Goal: Information Seeking & Learning: Learn about a topic

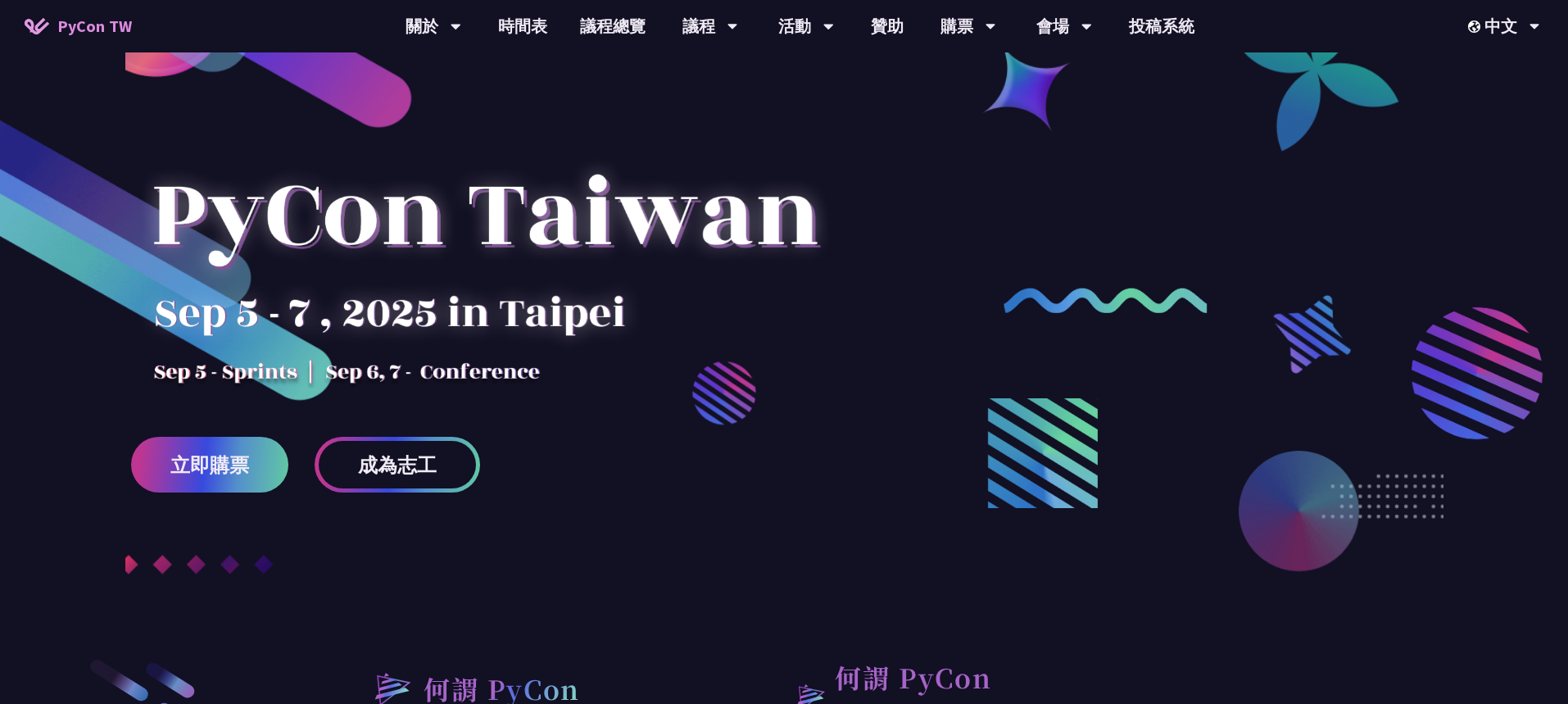
scroll to position [90, 0]
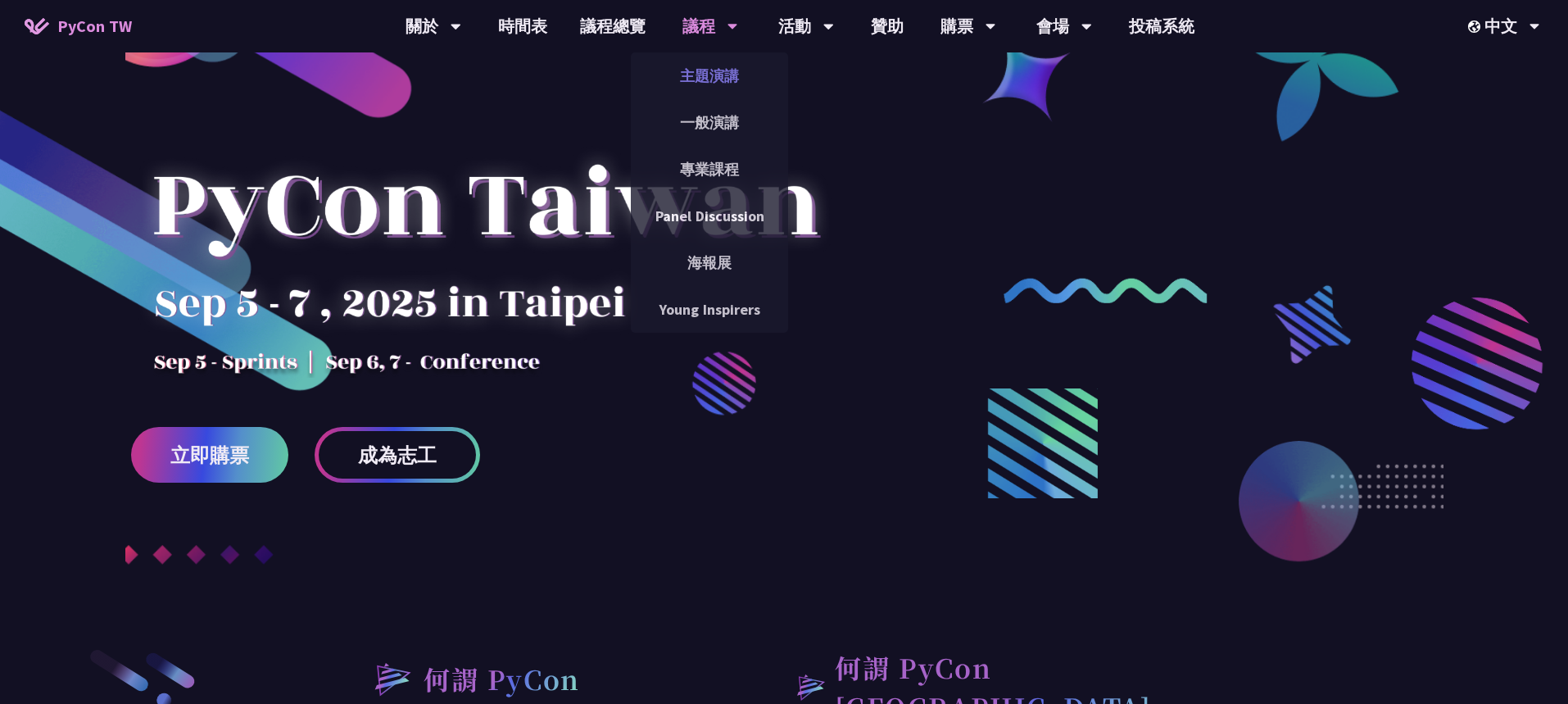
click at [714, 79] on link "主題演講" at bounding box center [710, 76] width 157 height 39
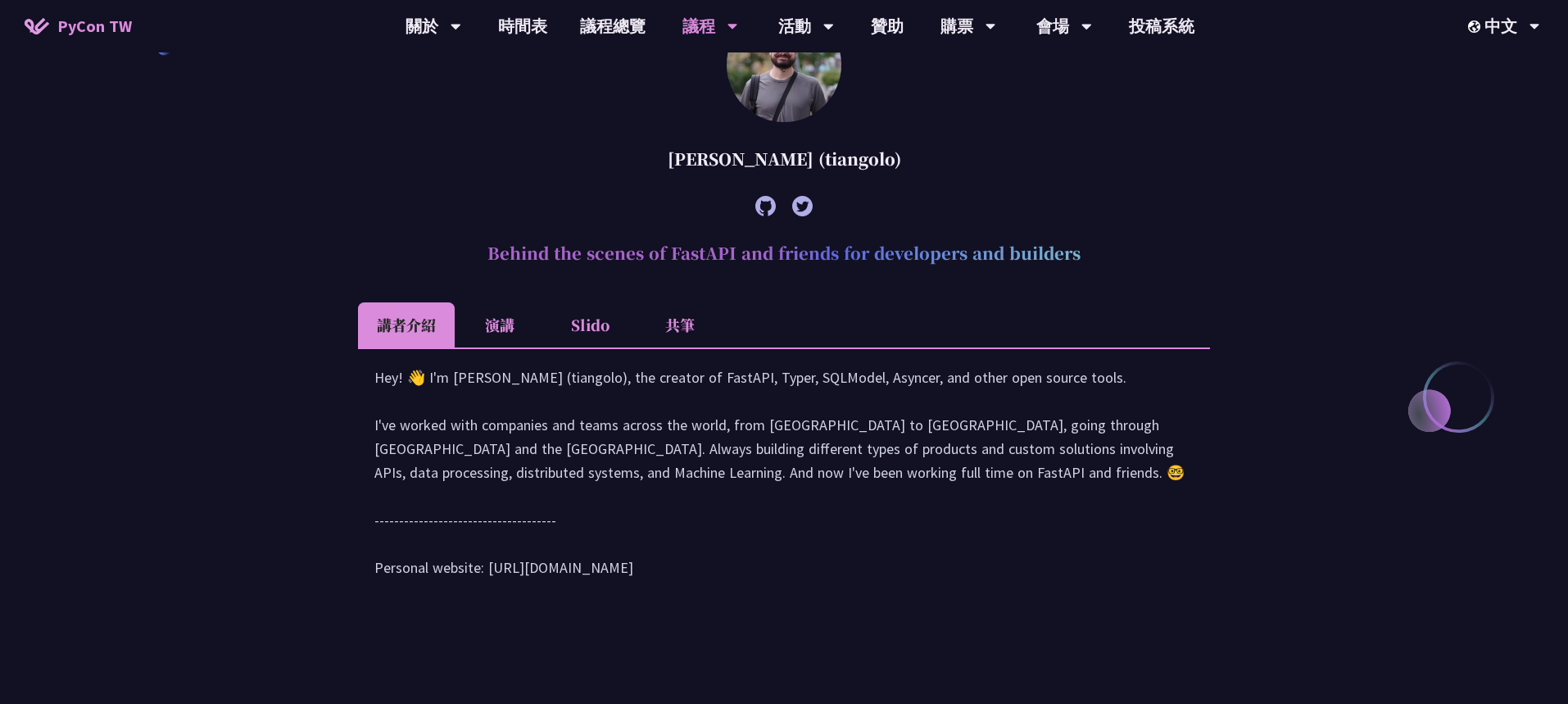
scroll to position [520, 0]
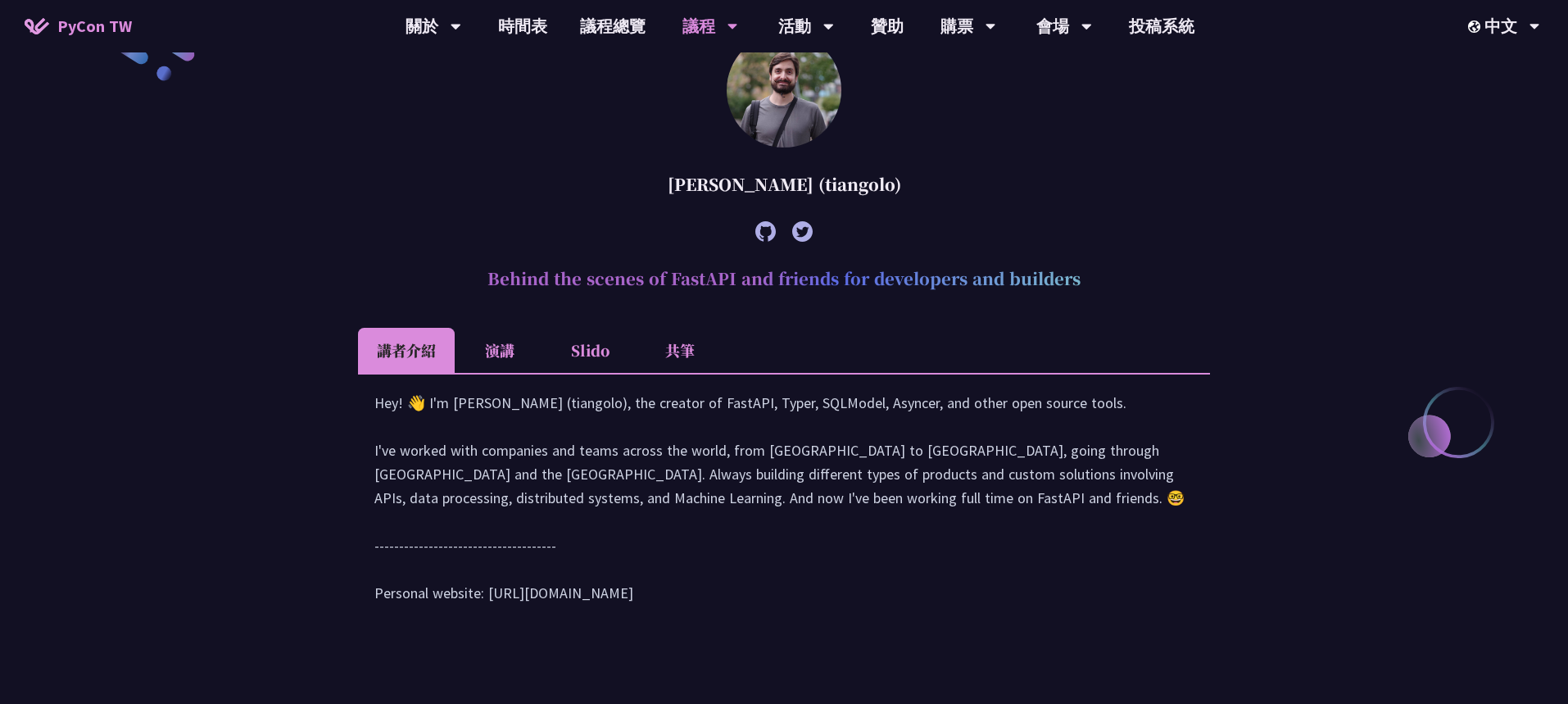
click at [503, 344] on li "演講" at bounding box center [499, 349] width 91 height 45
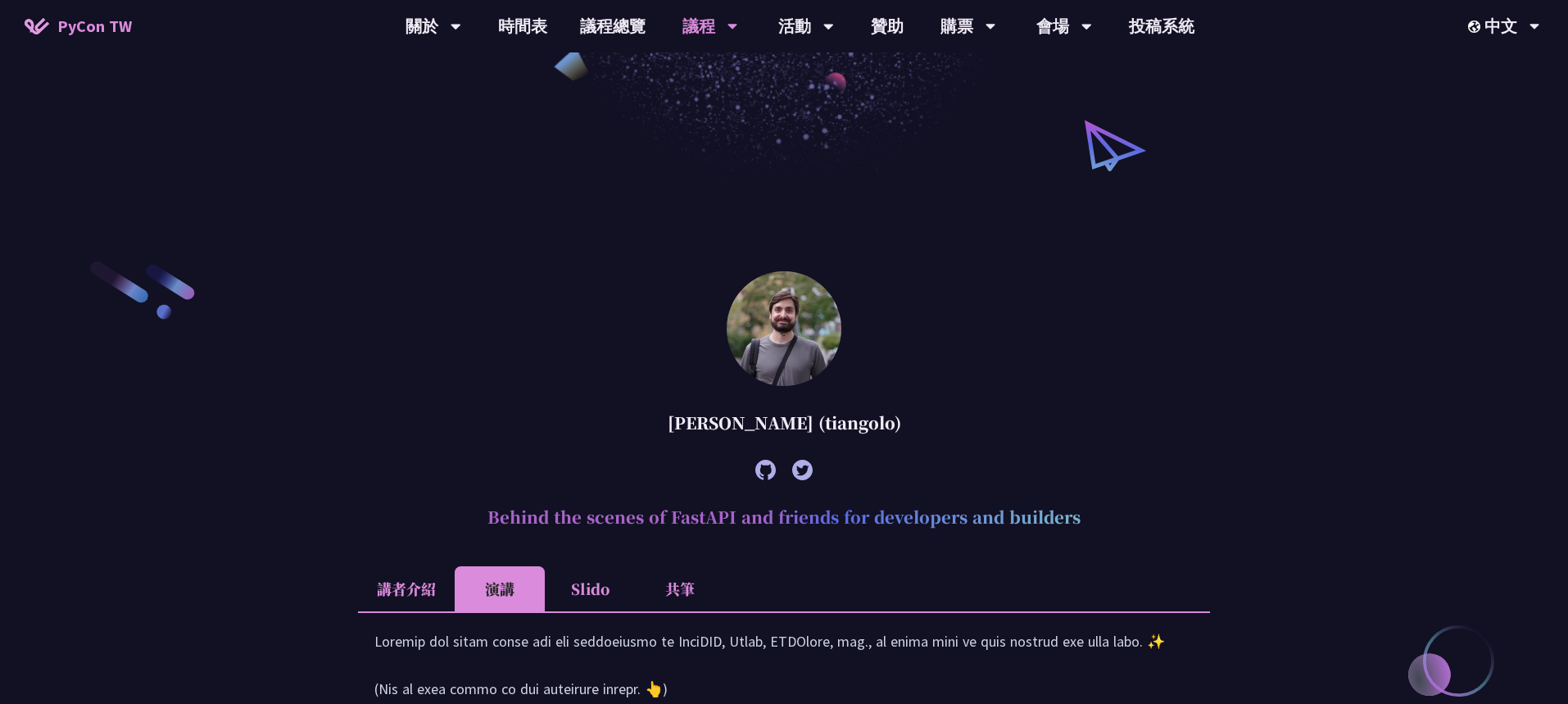
scroll to position [0, 0]
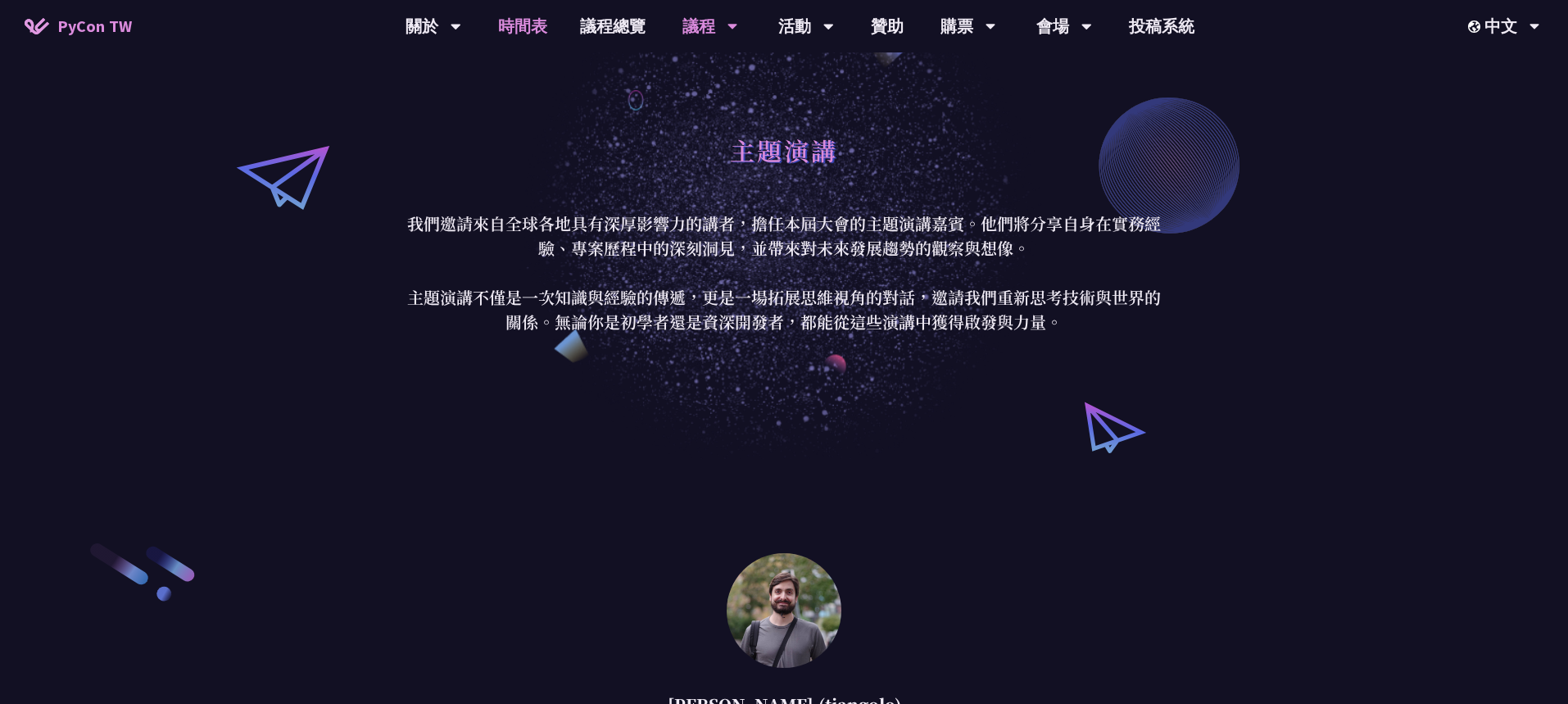
click at [527, 41] on link "時間表" at bounding box center [522, 26] width 82 height 52
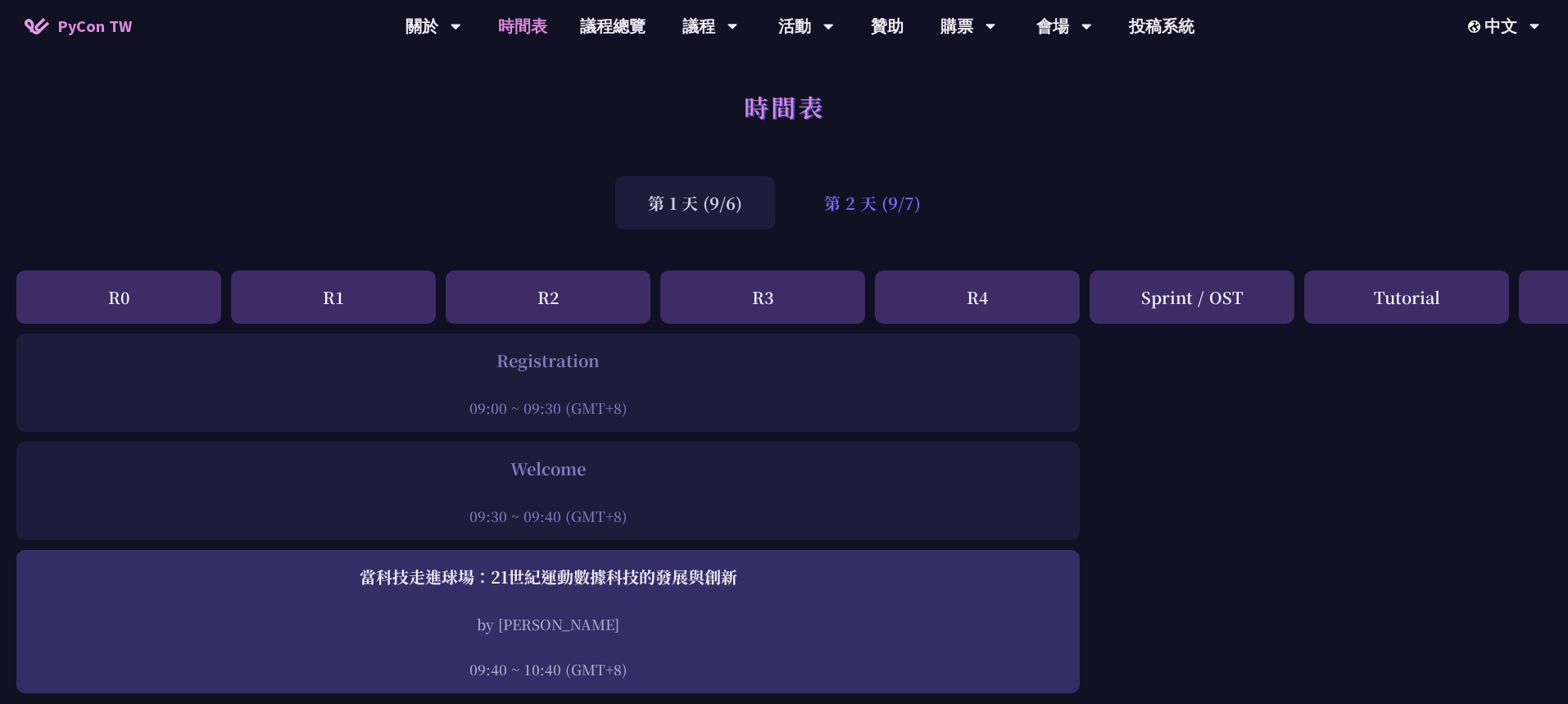
click at [857, 222] on div "第 2 天 (9/7)" at bounding box center [872, 202] width 162 height 53
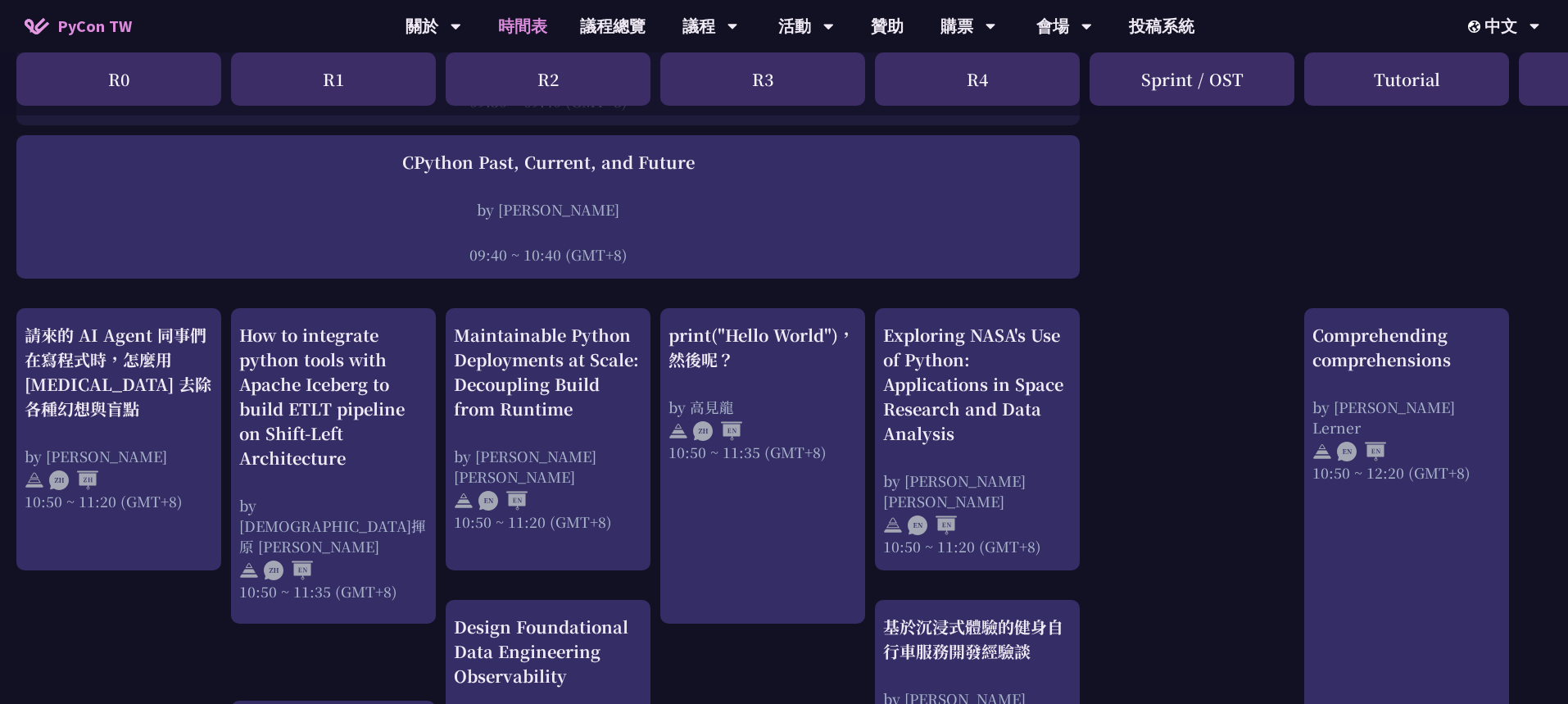
scroll to position [427, 0]
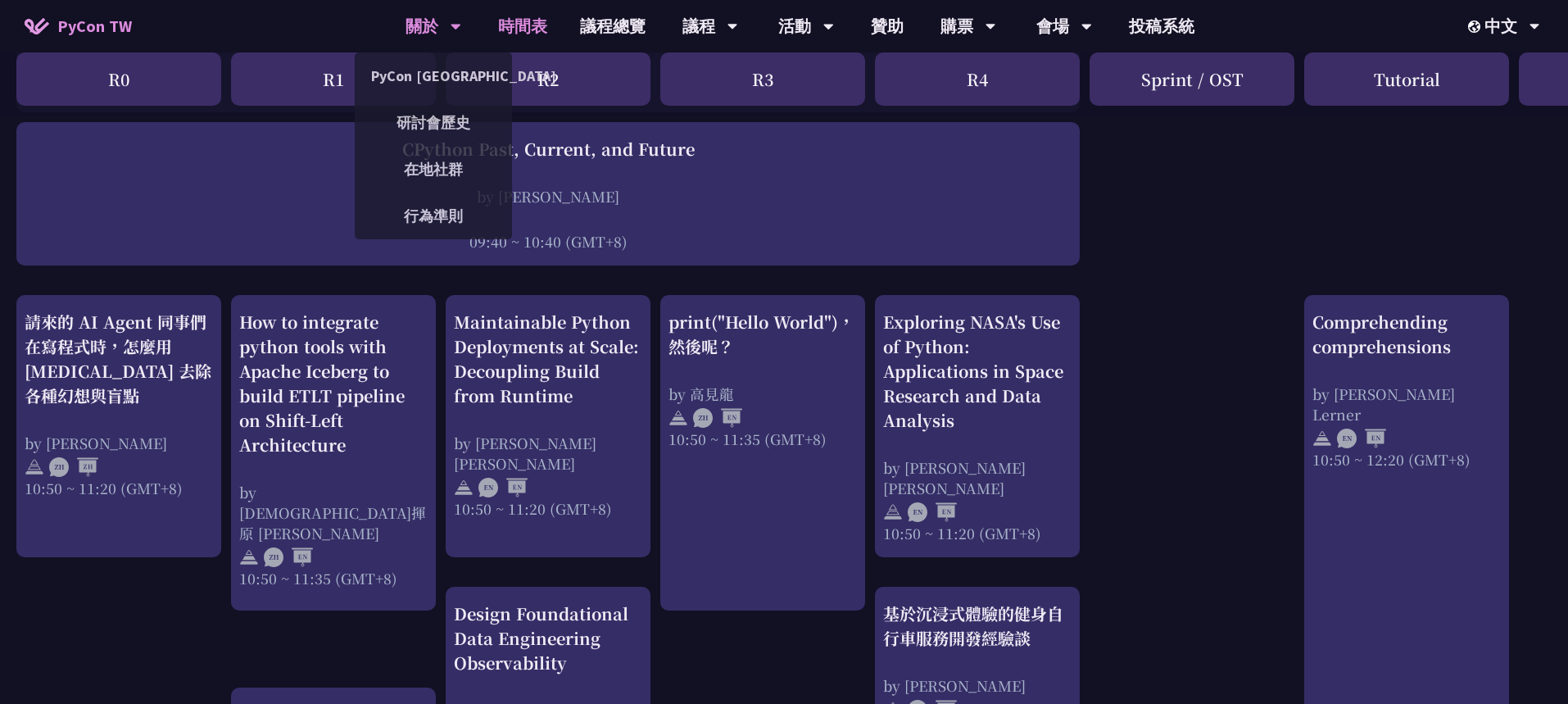
click at [440, 21] on div "關於" at bounding box center [433, 26] width 56 height 52
